Goal: Transaction & Acquisition: Purchase product/service

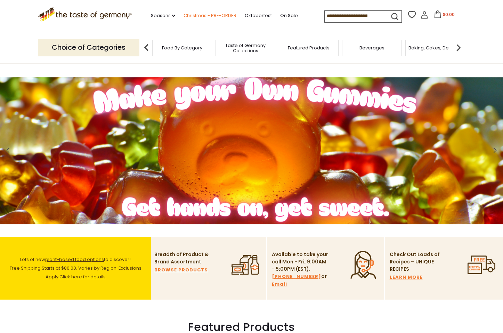
click at [184, 15] on link "Christmas - PRE-ORDER" at bounding box center [210, 16] width 53 height 8
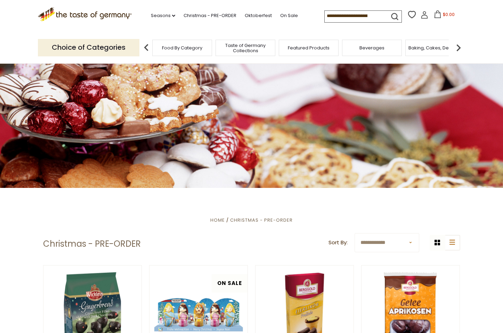
click at [186, 50] on div "Food By Category" at bounding box center [182, 48] width 60 height 16
click at [103, 46] on p "Choice of Categories" at bounding box center [89, 47] width 102 height 17
click at [148, 47] on img at bounding box center [146, 48] width 14 height 14
click at [188, 45] on span "Food By Category" at bounding box center [182, 47] width 40 height 5
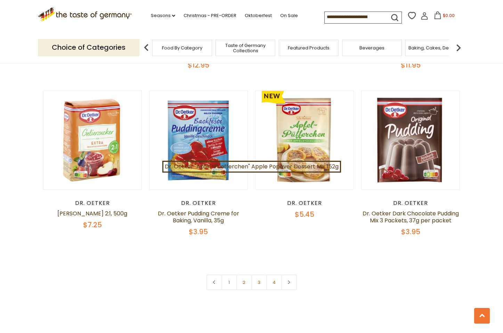
scroll to position [1431, 0]
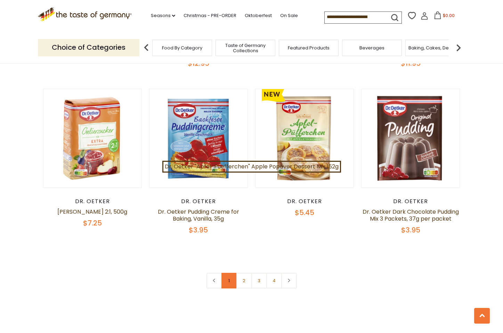
click at [228, 273] on link "1" at bounding box center [230, 281] width 16 height 16
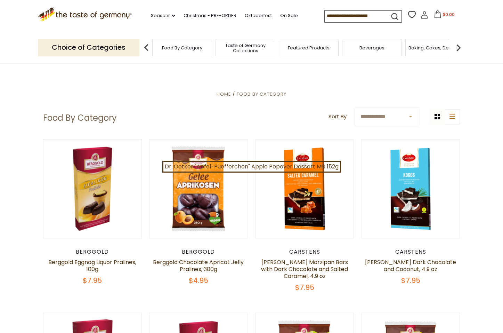
scroll to position [0, 0]
click at [245, 15] on link "Oktoberfest" at bounding box center [258, 16] width 27 height 8
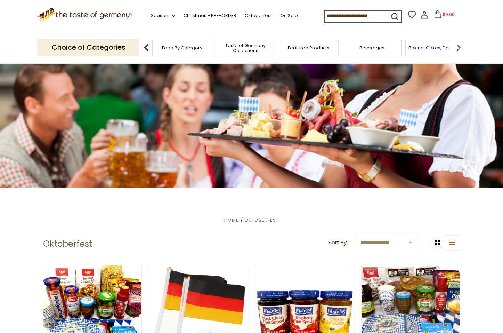
click at [325, 17] on input at bounding box center [354, 16] width 59 height 10
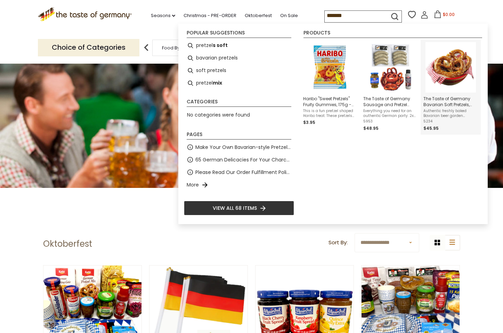
type input "*******"
click at [437, 110] on span "Authentic freshly baked Bavarian beer garden pretzels, made by our Bavarian bak…" at bounding box center [451, 114] width 55 height 10
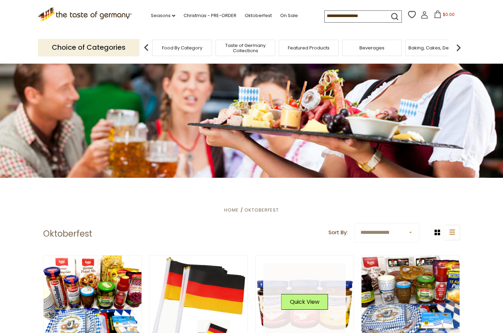
scroll to position [9, 0]
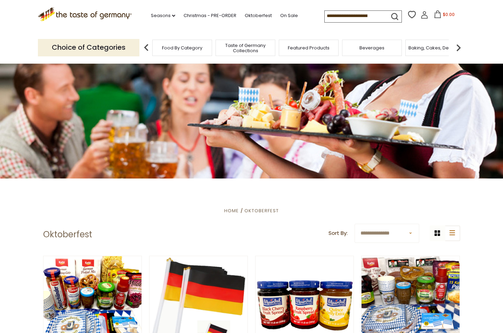
click at [355, 15] on input at bounding box center [354, 16] width 59 height 10
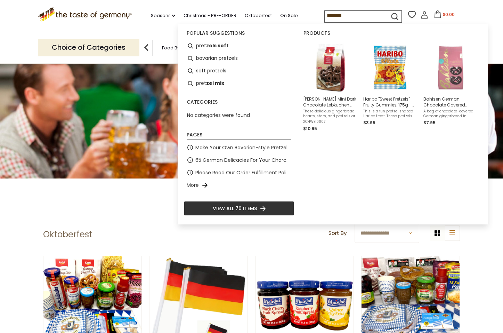
type input "********"
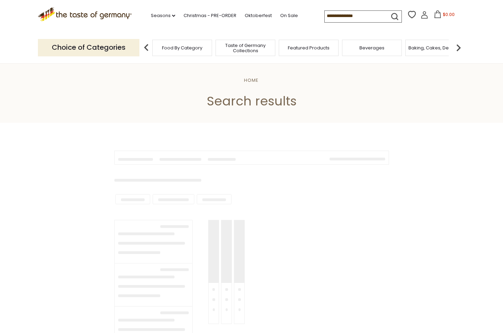
type input "********"
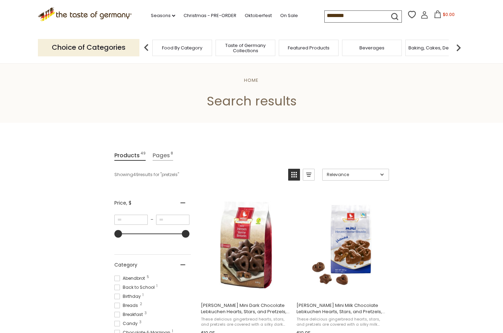
click at [377, 45] on span "Beverages" at bounding box center [372, 47] width 25 height 5
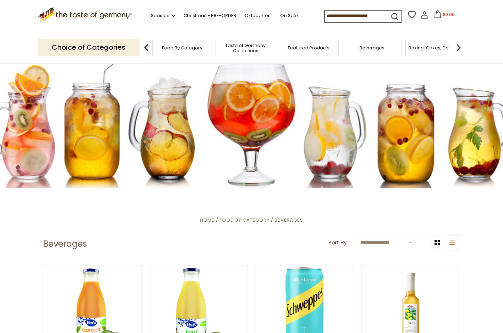
click at [430, 45] on span "Baking, Cakes, Desserts" at bounding box center [436, 47] width 54 height 5
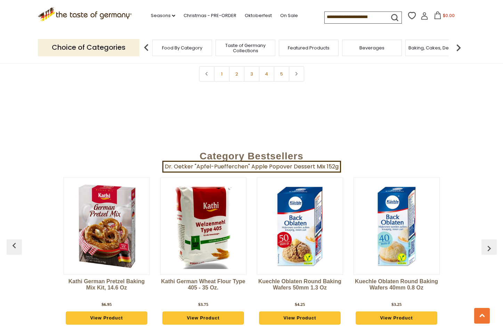
scroll to position [1743, 0]
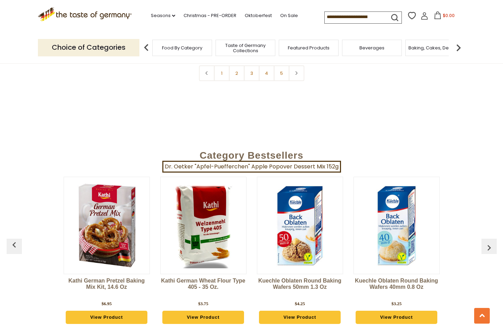
click at [111, 278] on link "Kathi German Pretzel Baking Mix Kit, 14.6 oz" at bounding box center [107, 288] width 86 height 21
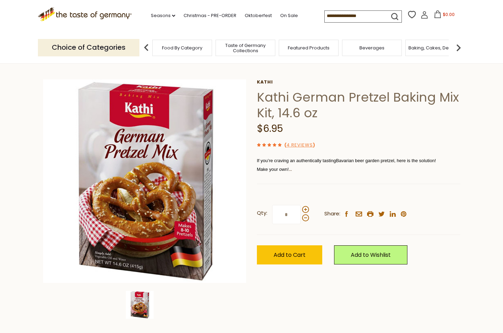
scroll to position [21, 0]
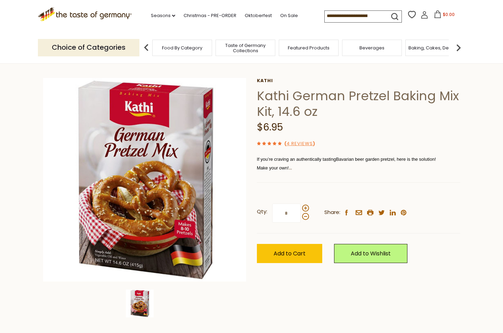
click at [307, 165] on p "Make your own!" at bounding box center [358, 167] width 203 height 9
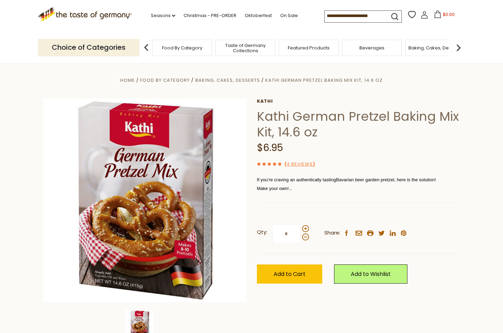
scroll to position [0, 0]
click at [305, 178] on span "If you’re craving an authentically tasting" at bounding box center [296, 179] width 79 height 5
click at [306, 152] on div "$6.95" at bounding box center [358, 148] width 203 height 16
click at [296, 271] on span "Add to Cart" at bounding box center [290, 274] width 32 height 8
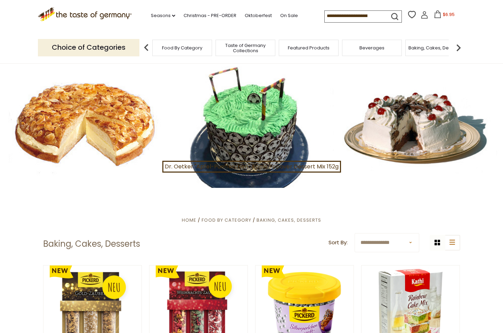
click at [460, 45] on img at bounding box center [459, 48] width 14 height 14
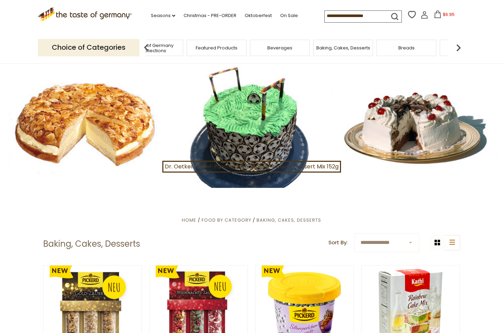
click at [408, 48] on span "Breads" at bounding box center [407, 47] width 16 height 5
